Goal: Find specific page/section: Find specific page/section

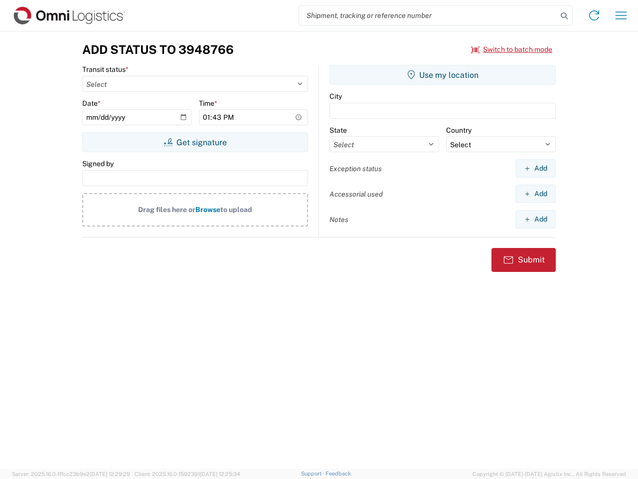
click at [428, 15] on input "search" at bounding box center [428, 15] width 258 height 19
click at [565, 16] on icon at bounding box center [565, 16] width 14 height 14
click at [595, 15] on icon at bounding box center [595, 15] width 16 height 16
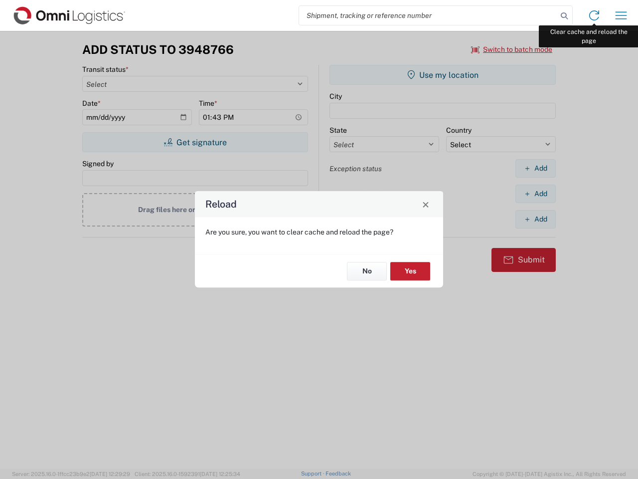
click at [622, 15] on div "Reload Are you sure, you want to clear cache and reload the page? No Yes" at bounding box center [319, 239] width 638 height 479
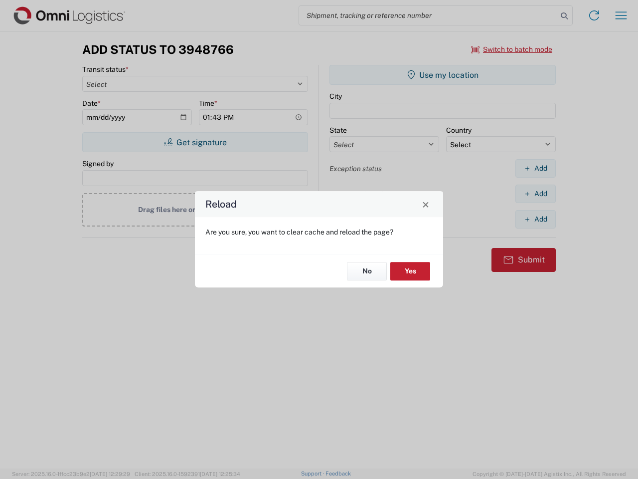
click at [512, 49] on div "Reload Are you sure, you want to clear cache and reload the page? No Yes" at bounding box center [319, 239] width 638 height 479
click at [195, 142] on div "Reload Are you sure, you want to clear cache and reload the page? No Yes" at bounding box center [319, 239] width 638 height 479
click at [443, 75] on div "Reload Are you sure, you want to clear cache and reload the page? No Yes" at bounding box center [319, 239] width 638 height 479
click at [536, 168] on div "Reload Are you sure, you want to clear cache and reload the page? No Yes" at bounding box center [319, 239] width 638 height 479
click at [536, 194] on div "Reload Are you sure, you want to clear cache and reload the page? No Yes" at bounding box center [319, 239] width 638 height 479
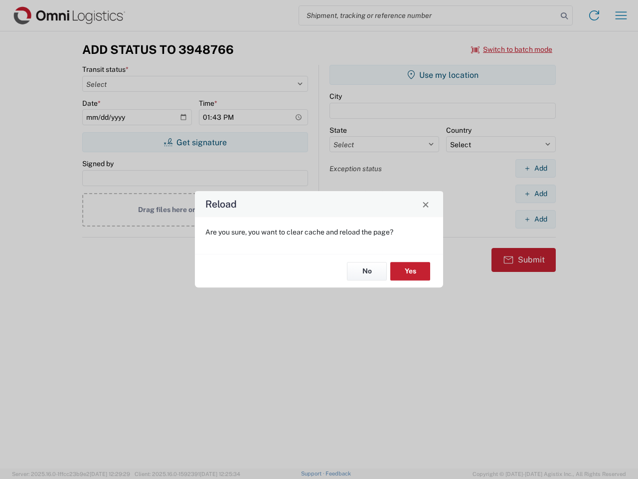
click at [536, 219] on div "Reload Are you sure, you want to clear cache and reload the page? No Yes" at bounding box center [319, 239] width 638 height 479
